Goal: Task Accomplishment & Management: Complete application form

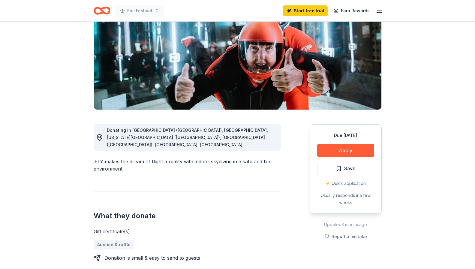
scroll to position [69, 0]
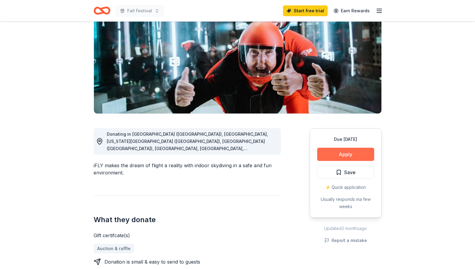
click at [346, 153] on button "Apply" at bounding box center [345, 154] width 57 height 13
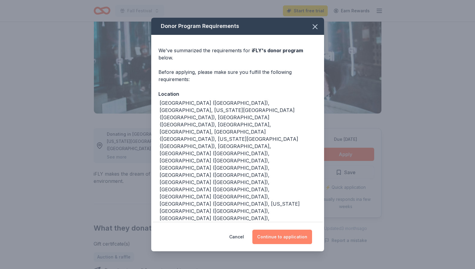
click at [286, 230] on button "Continue to application" at bounding box center [282, 237] width 60 height 14
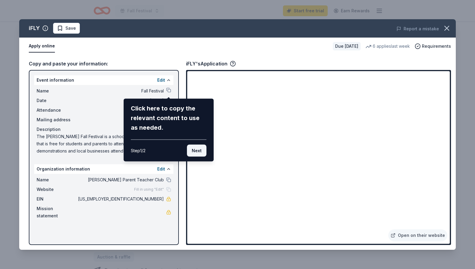
click at [195, 151] on button "Next" at bounding box center [197, 151] width 20 height 12
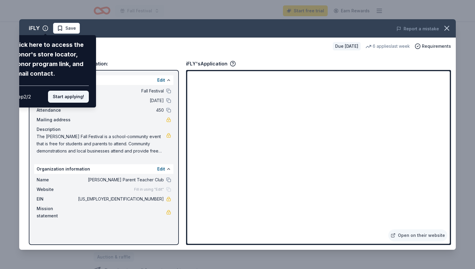
click at [73, 99] on button "Start applying!" at bounding box center [68, 97] width 41 height 12
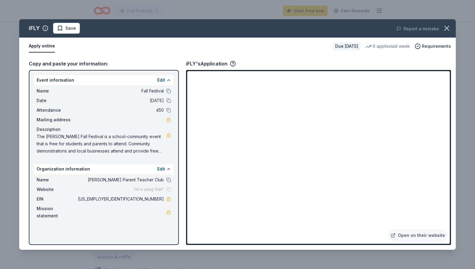
click at [170, 120] on div "iFLY Save Report a mistake Apply online Due [DATE] 6 applies last week Requirem…" at bounding box center [237, 134] width 437 height 231
click at [46, 48] on button "Apply online" at bounding box center [42, 46] width 26 height 13
click at [41, 45] on button "Apply online" at bounding box center [42, 46] width 26 height 13
click at [42, 52] on button "Apply online" at bounding box center [42, 46] width 26 height 13
click at [448, 29] on icon "button" at bounding box center [447, 28] width 4 height 4
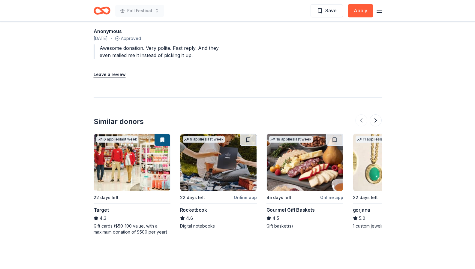
scroll to position [567, 0]
